Goal: Transaction & Acquisition: Purchase product/service

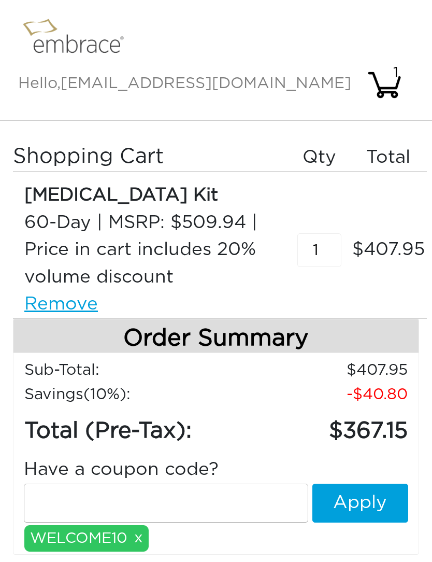
click at [164, 483] on input "text" at bounding box center [166, 502] width 284 height 39
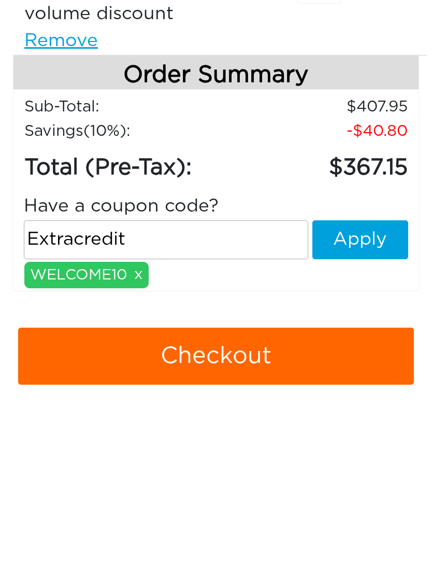
type input "Extracredit"
click at [364, 396] on button "Apply" at bounding box center [360, 415] width 96 height 39
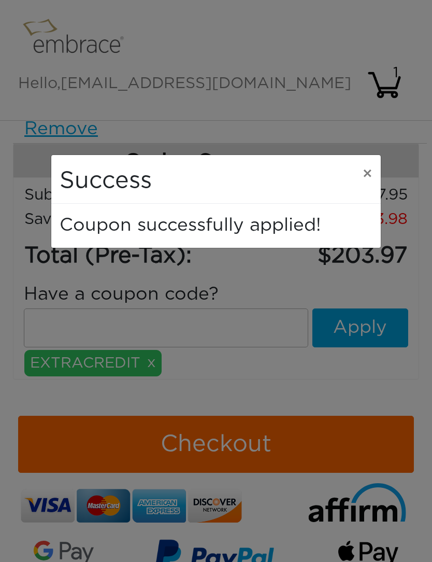
click at [364, 171] on span "×" at bounding box center [368, 174] width 10 height 16
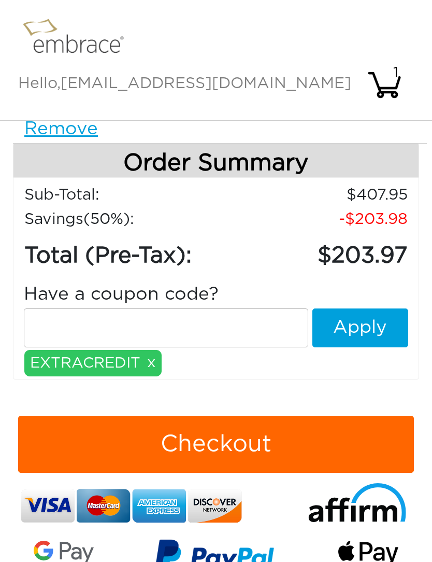
click at [187, 308] on input "text" at bounding box center [166, 327] width 284 height 39
type input "15offcart"
click at [363, 308] on button "Apply" at bounding box center [360, 327] width 96 height 39
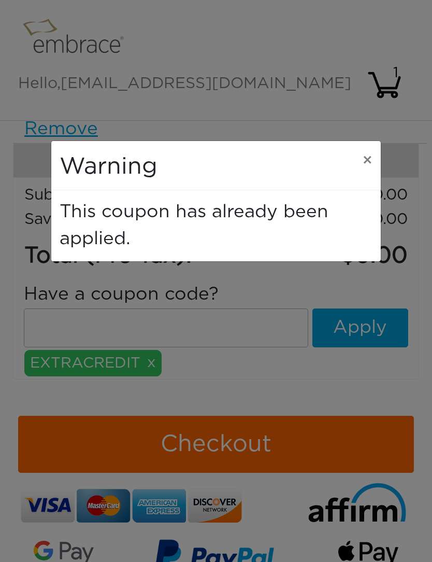
click at [369, 158] on span "×" at bounding box center [368, 161] width 10 height 16
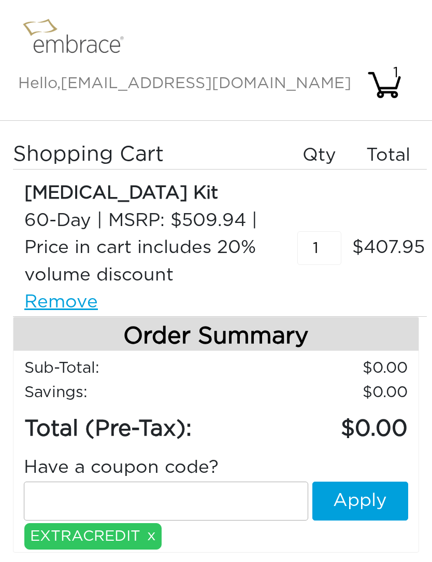
scroll to position [0, 0]
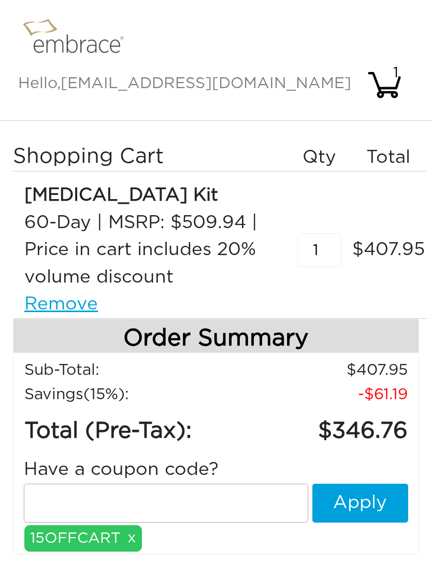
click at [179, 483] on input "text" at bounding box center [166, 502] width 284 height 39
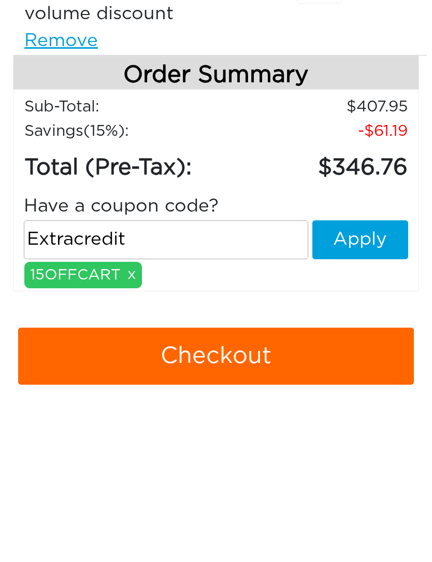
type input "Extracredit"
click at [365, 396] on button "Apply" at bounding box center [360, 415] width 96 height 39
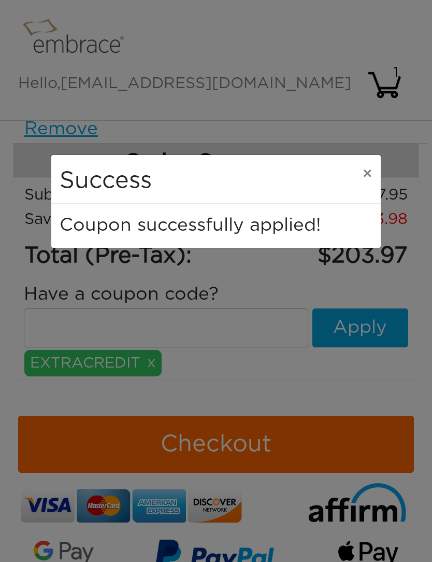
click at [367, 173] on span "×" at bounding box center [368, 174] width 10 height 16
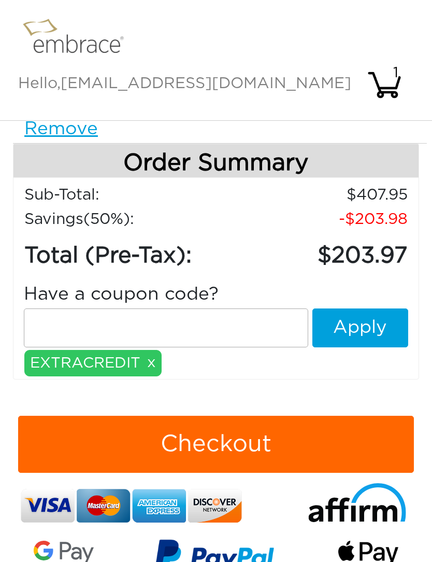
click at [225, 308] on input "text" at bounding box center [166, 327] width 284 height 39
type input "15offcart"
click at [372, 308] on button "Apply" at bounding box center [360, 327] width 96 height 39
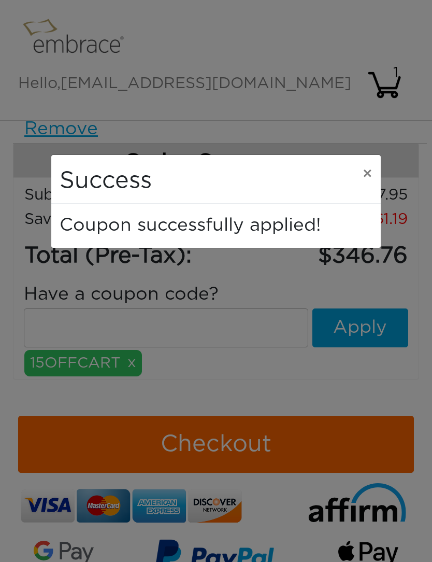
click at [367, 170] on span "×" at bounding box center [368, 174] width 10 height 16
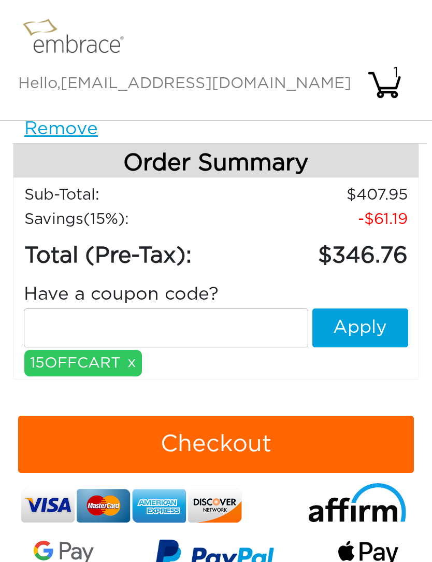
click at [128, 351] on link "x" at bounding box center [131, 362] width 9 height 23
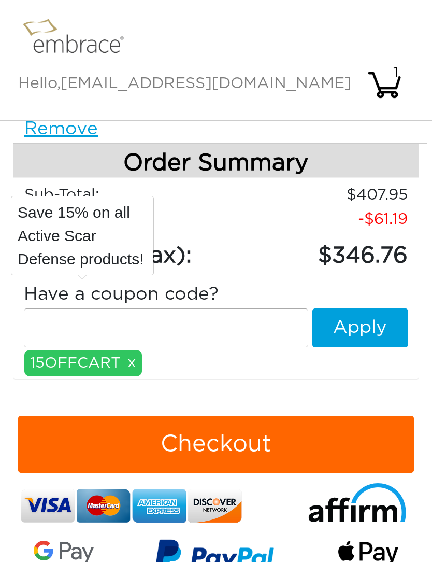
click at [128, 351] on link "x" at bounding box center [131, 362] width 9 height 23
click at [207, 308] on input "text" at bounding box center [166, 327] width 284 height 39
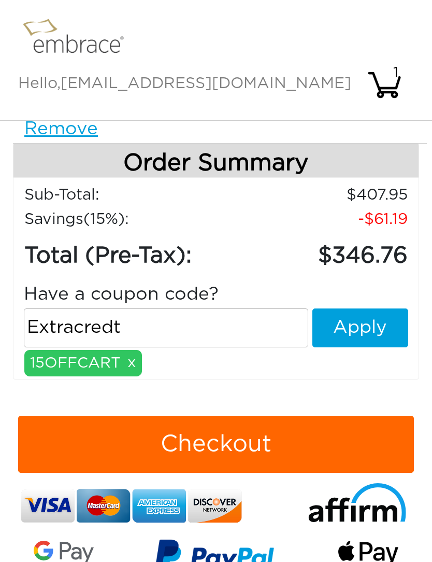
type input "Extracredt"
click at [371, 308] on button "Apply" at bounding box center [360, 327] width 96 height 39
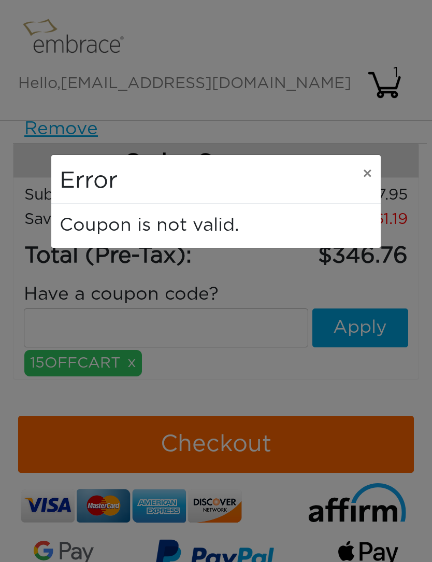
click at [363, 169] on span "×" at bounding box center [368, 174] width 10 height 16
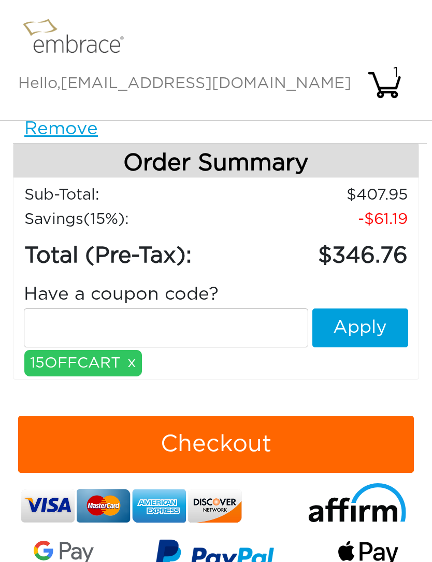
click at [192, 308] on input "text" at bounding box center [166, 327] width 284 height 39
type input "Extracredit"
click at [367, 308] on button "Apply" at bounding box center [360, 327] width 96 height 39
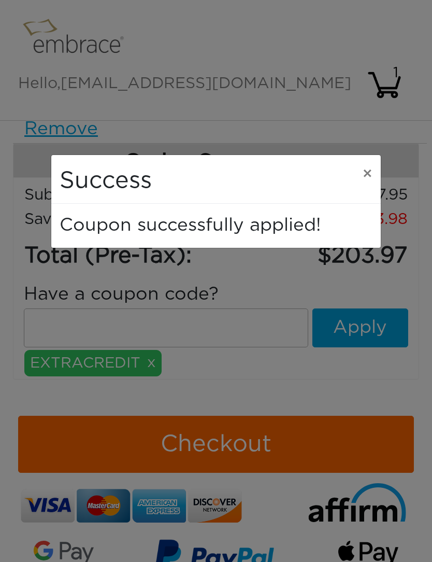
click at [361, 168] on button "×" at bounding box center [367, 174] width 26 height 39
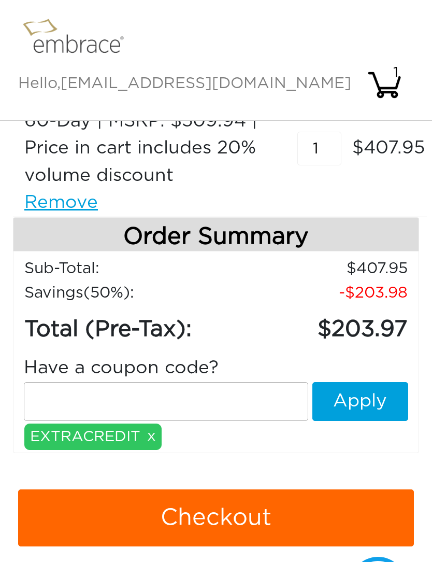
scroll to position [137, 0]
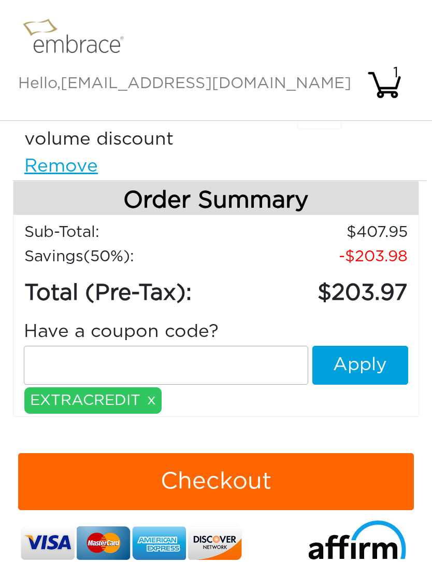
click at [321, 453] on button "Checkout" at bounding box center [216, 481] width 396 height 57
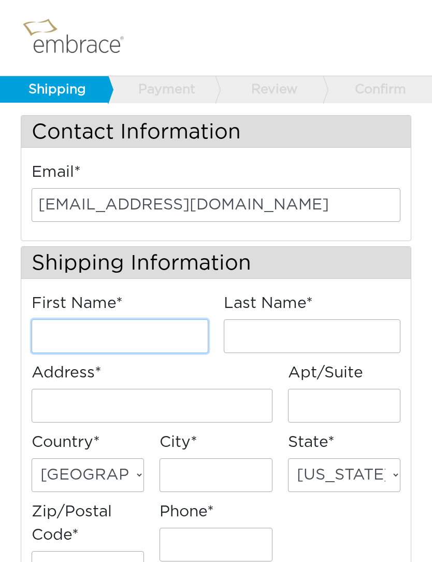
click at [156, 335] on input "First Name*" at bounding box center [120, 336] width 177 height 34
type input "Sandie"
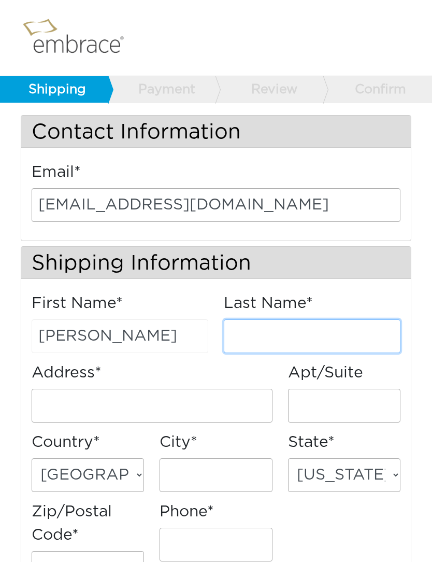
type input "Vedder"
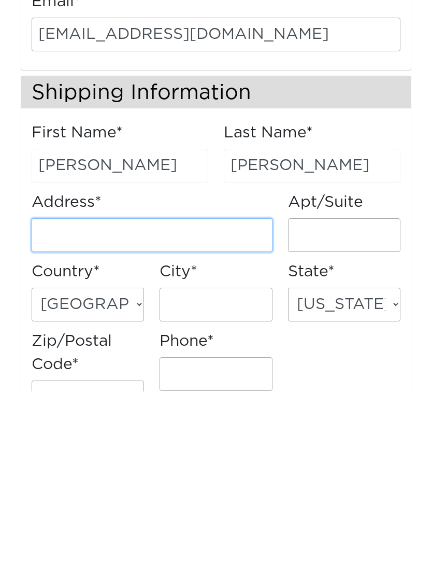
type input "[STREET_ADDRESS]"
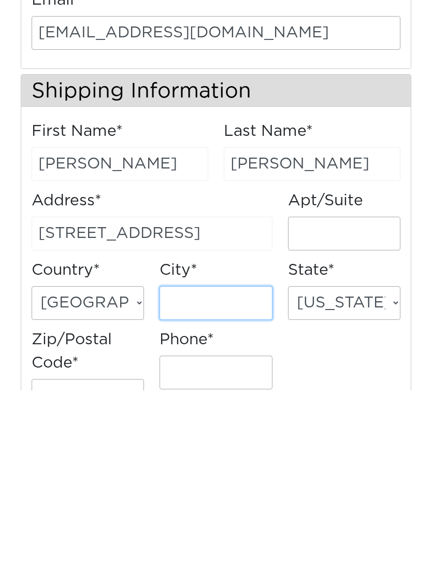
type input "Riverside"
select select "CA"
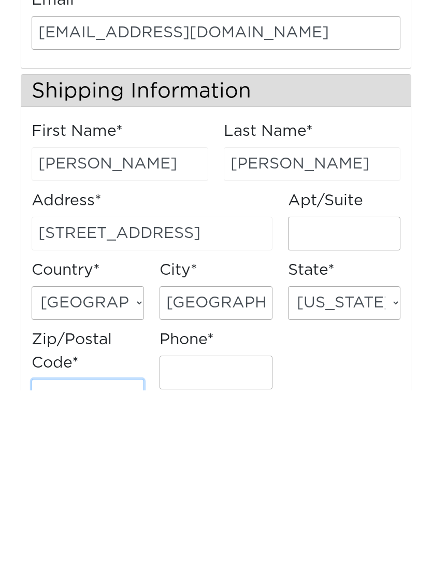
type input "92506"
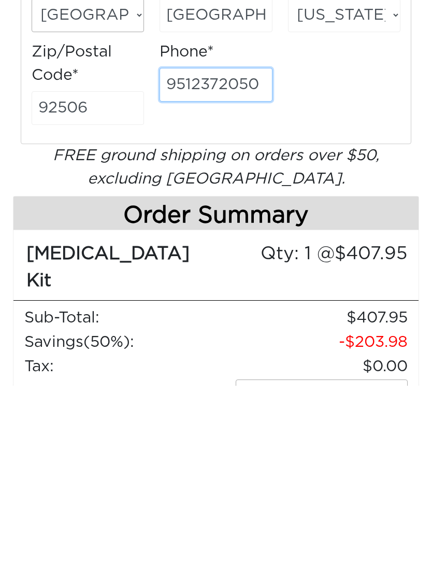
scroll to position [284, 0]
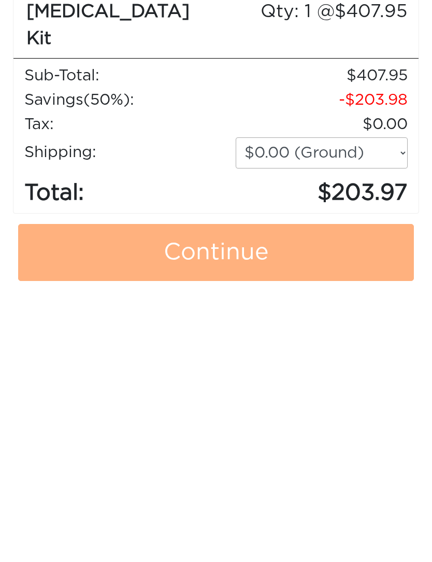
type input "9512372050"
click at [348, 400] on link "Continue" at bounding box center [216, 428] width 396 height 57
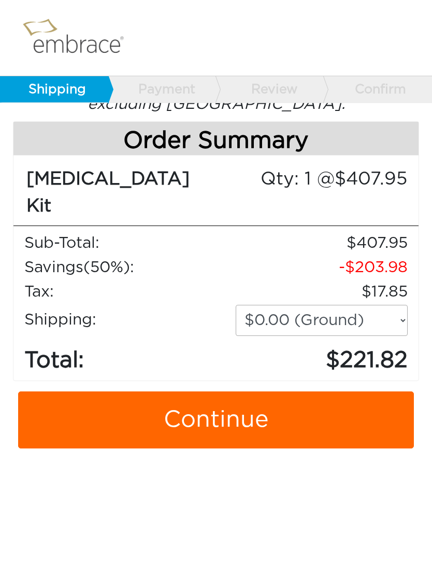
scroll to position [566, 0]
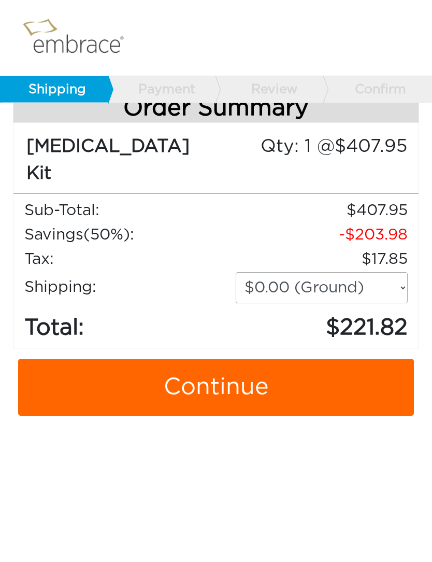
click at [317, 363] on link "Continue" at bounding box center [216, 387] width 396 height 57
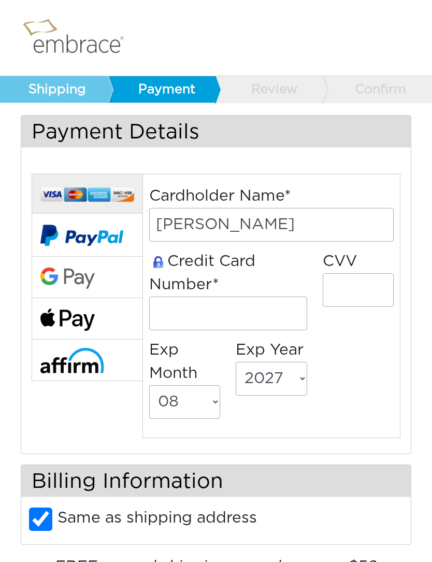
select select "8"
select select "2027"
click at [264, 225] on input "Sandie Vedder" at bounding box center [271, 225] width 245 height 34
click at [257, 307] on input "tel" at bounding box center [228, 313] width 158 height 34
type input "5122302297127740"
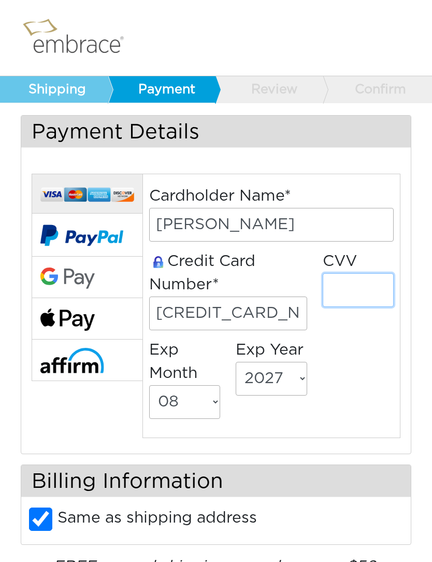
type input "295"
select select "2030"
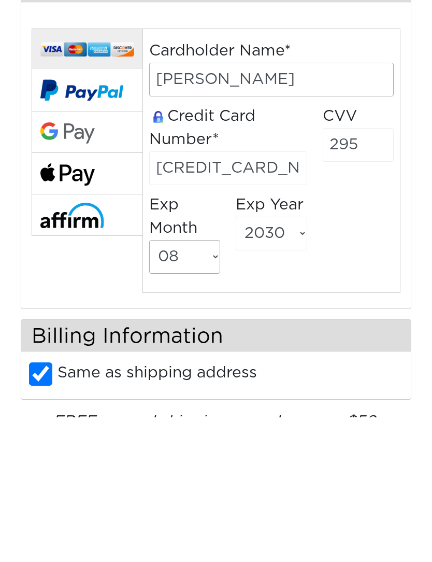
click at [394, 263] on div "Cardholder Name* Sandie Vedder Credit Card Number* 5122302297127740 CVV 295 Exp…" at bounding box center [271, 305] width 260 height 242
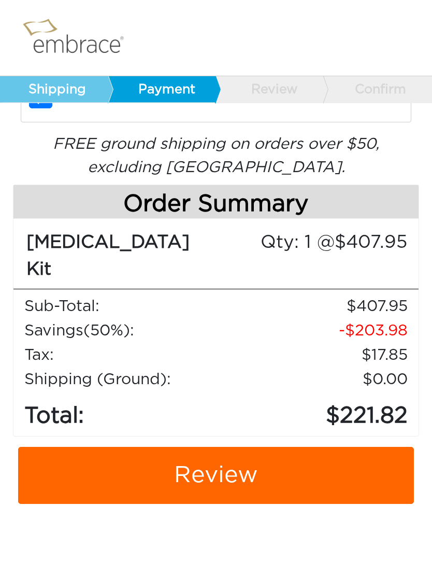
scroll to position [422, 0]
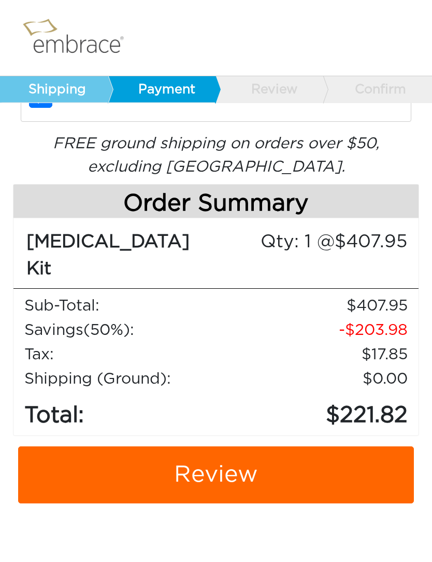
click at [257, 451] on link "Review" at bounding box center [216, 475] width 396 height 57
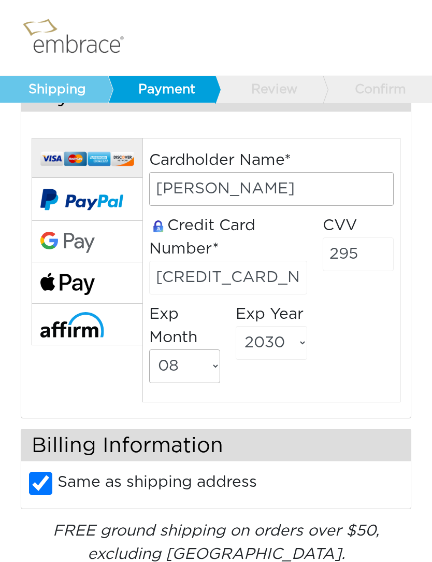
scroll to position [38, 0]
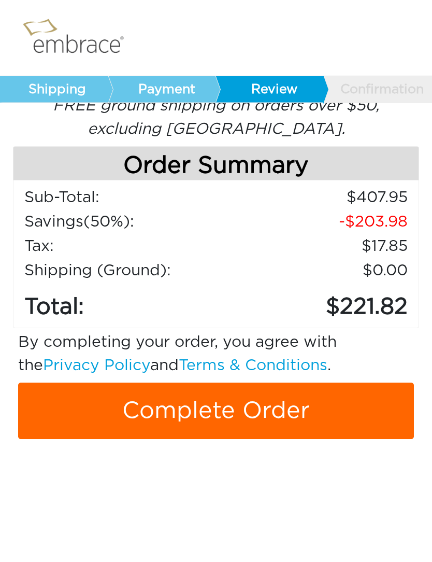
click at [347, 406] on link "Complete Order" at bounding box center [216, 411] width 396 height 57
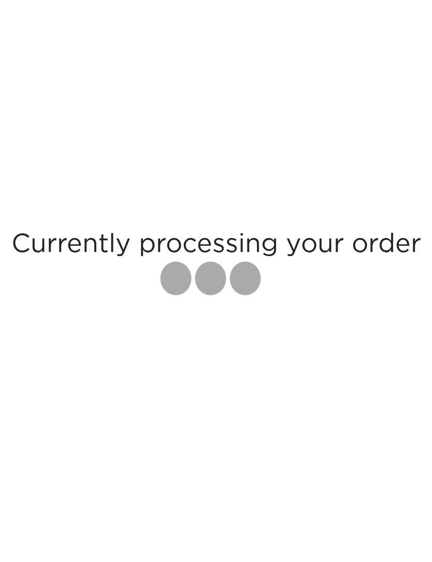
scroll to position [32, 0]
